Goal: Task Accomplishment & Management: Complete application form

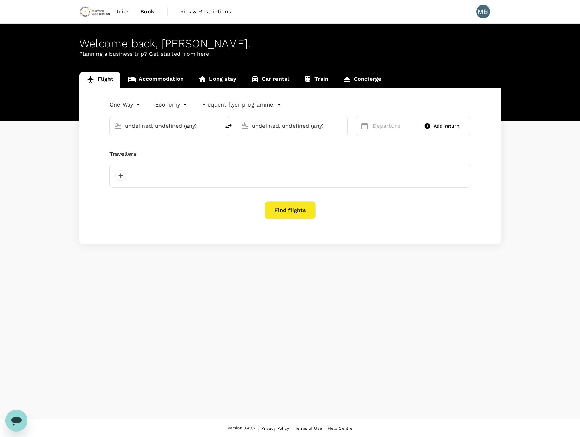
type input "Kalgoorlie-[GEOGRAPHIC_DATA] (KGI)"
type input "Adelaide (ADL)"
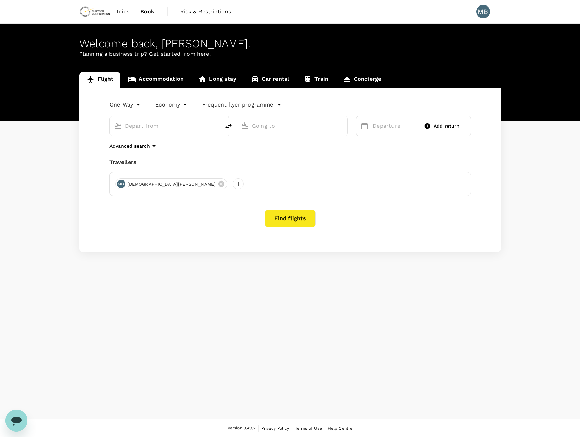
type input "Kalgoorlie-[GEOGRAPHIC_DATA] (KGI)"
type input "Adelaide (ADL)"
click at [357, 81] on link "Concierge" at bounding box center [362, 80] width 53 height 16
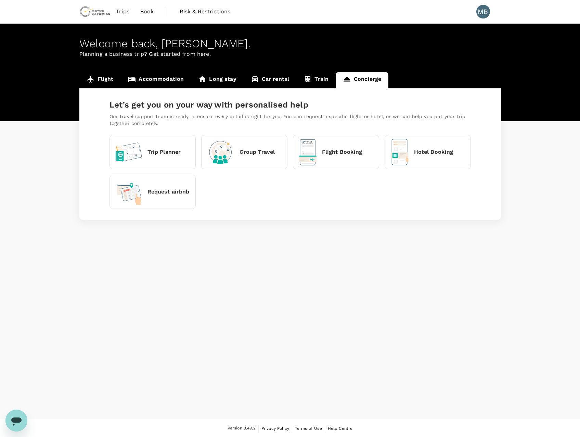
click at [443, 151] on p "Hotel Booking" at bounding box center [433, 152] width 39 height 8
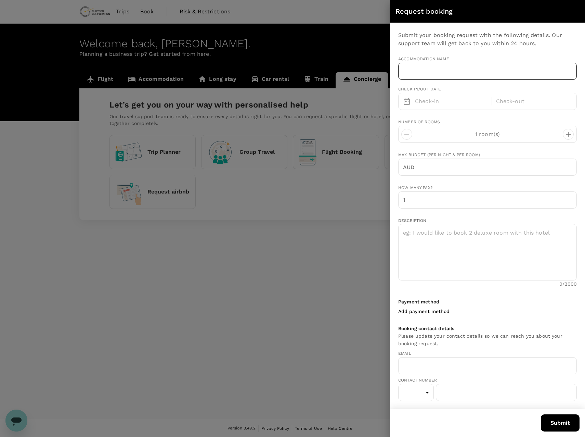
click at [453, 74] on input "text" at bounding box center [487, 71] width 179 height 17
type input "61"
type input "0414625336"
type input "makeen.buckley@chrysoscorp.com"
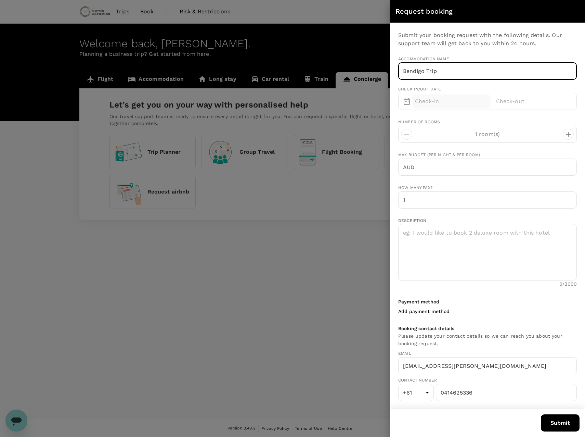
type input "Bendigo Trip"
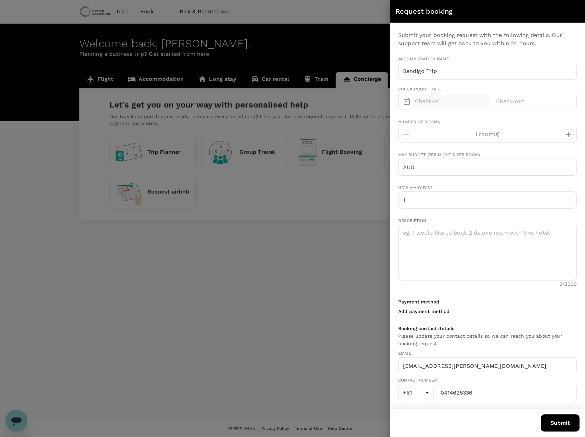
click at [462, 101] on p "Check-in" at bounding box center [451, 101] width 73 height 8
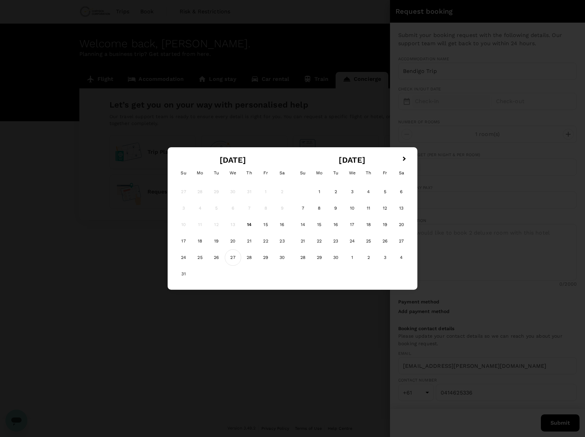
click at [236, 258] on div "27" at bounding box center [233, 257] width 16 height 16
click at [183, 274] on div "31" at bounding box center [184, 274] width 16 height 16
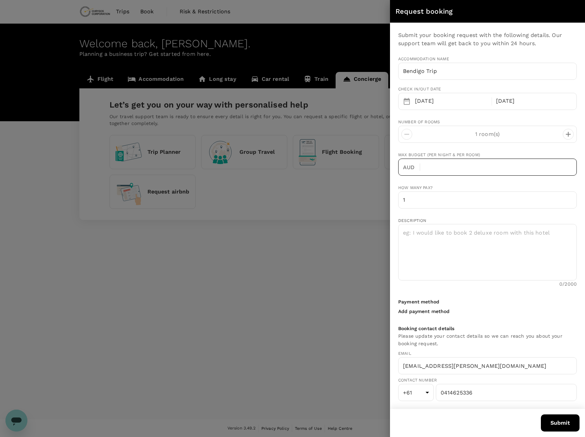
click at [488, 169] on input "text" at bounding box center [501, 166] width 151 height 17
click at [423, 205] on input "1" at bounding box center [487, 199] width 179 height 17
click at [563, 198] on input "2" at bounding box center [487, 199] width 179 height 17
click at [563, 198] on input "3" at bounding box center [487, 199] width 179 height 17
click at [563, 198] on input "4" at bounding box center [487, 199] width 179 height 17
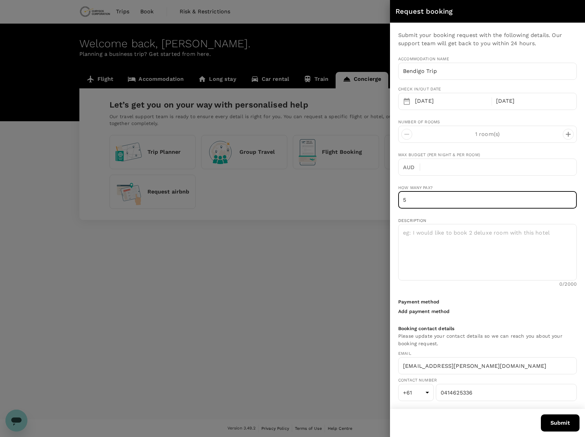
type input "5"
click at [563, 198] on input "5" at bounding box center [487, 199] width 179 height 17
click at [470, 238] on textarea at bounding box center [487, 252] width 179 height 56
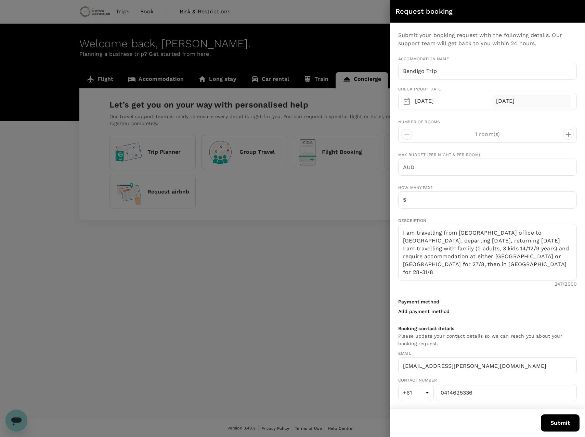
click at [540, 98] on div "31 Aug" at bounding box center [533, 100] width 78 height 13
click at [519, 266] on textarea "I am travelling from Adelaide office to Bendigo, departing Wed 27 Aug, returnin…" at bounding box center [487, 252] width 179 height 56
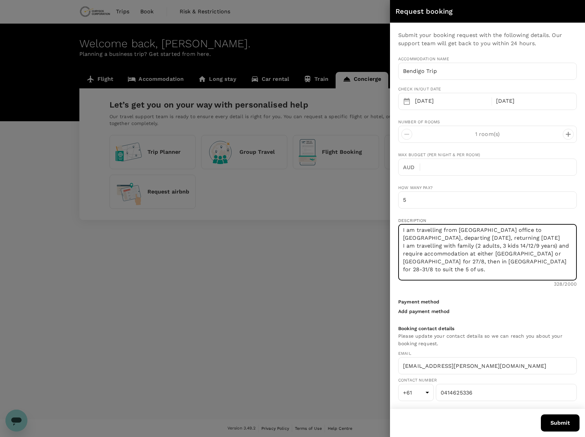
scroll to position [11, 0]
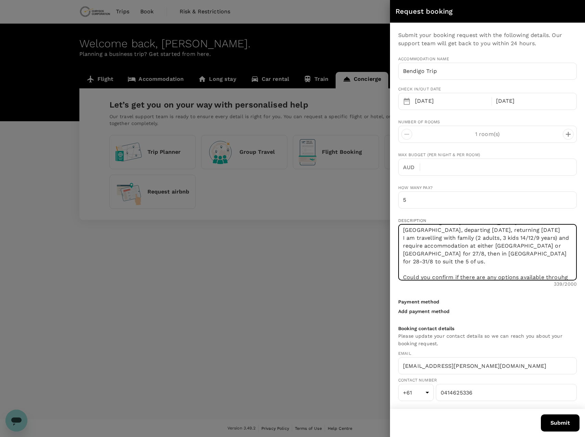
click at [499, 267] on textarea "I am travelling from Adelaide office to Bendigo, departing Wed 27 Aug, returnin…" at bounding box center [487, 252] width 179 height 56
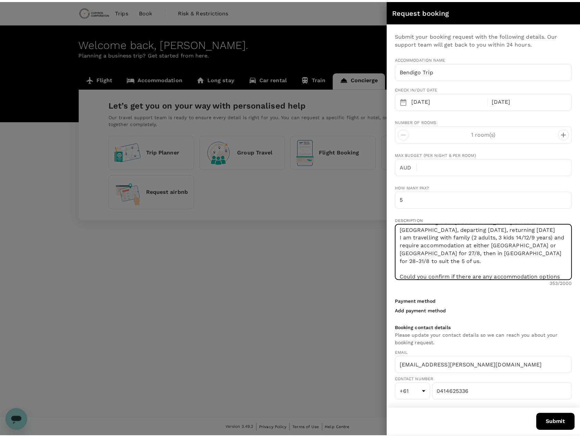
scroll to position [0, 0]
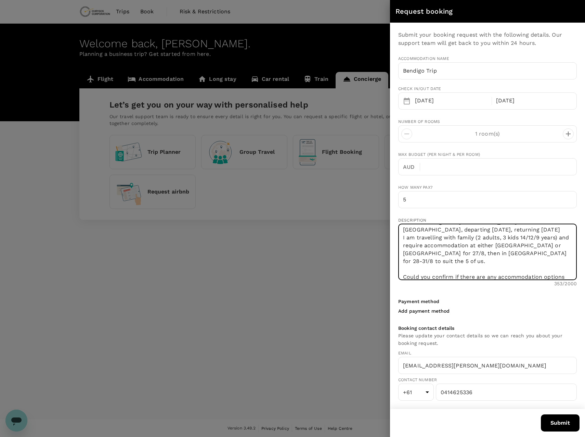
type textarea "I am travelling from Adelaide office to Bendigo, departing Wed 27 Aug, returnin…"
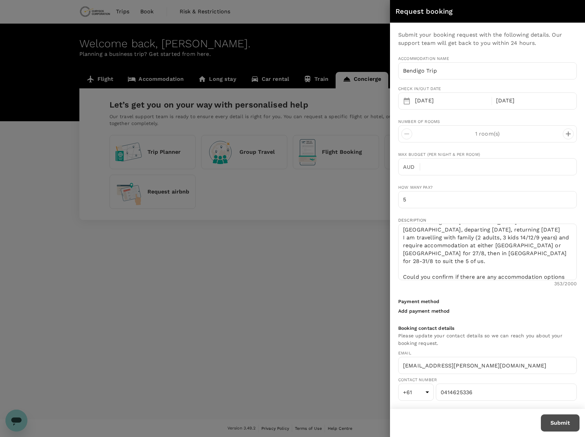
click at [557, 419] on button "Submit" at bounding box center [560, 422] width 39 height 17
